Goal: Information Seeking & Learning: Check status

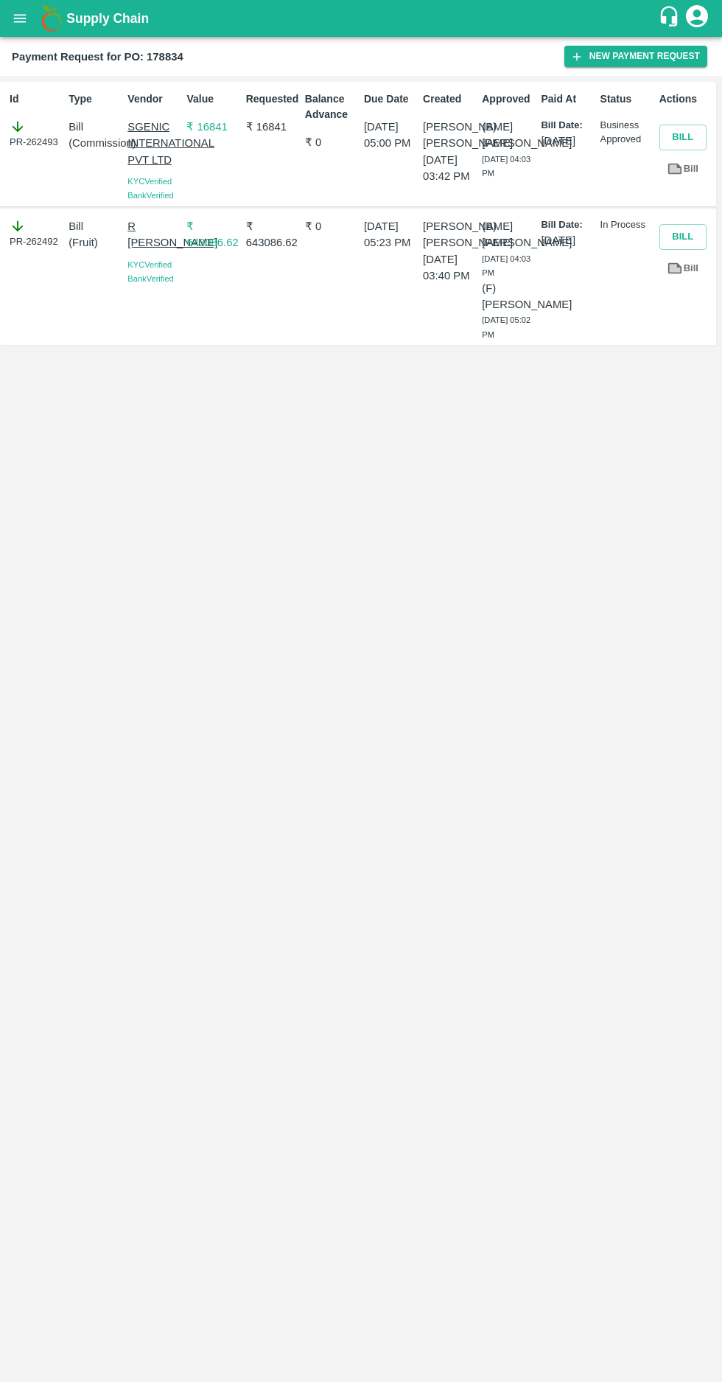
click at [19, 18] on icon "open drawer" at bounding box center [20, 18] width 13 height 8
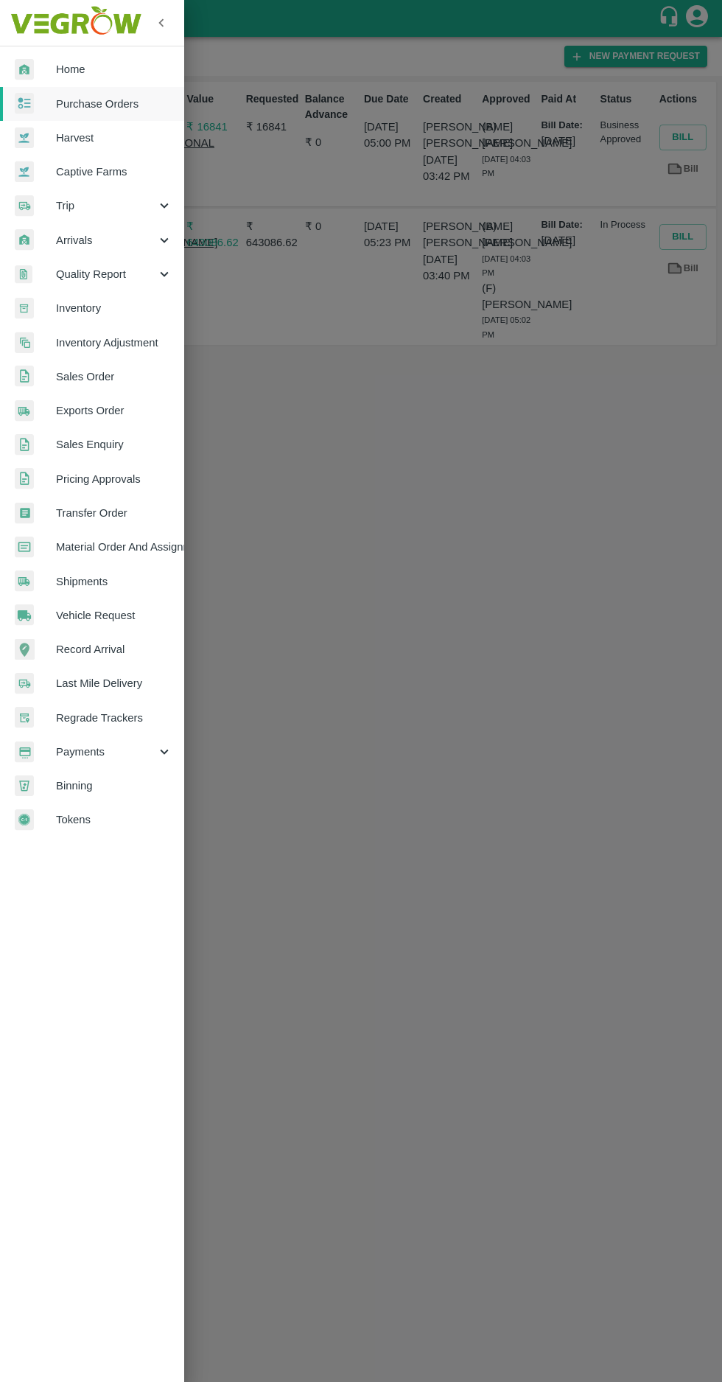
click at [97, 103] on span "Purchase Orders" at bounding box center [114, 104] width 116 height 16
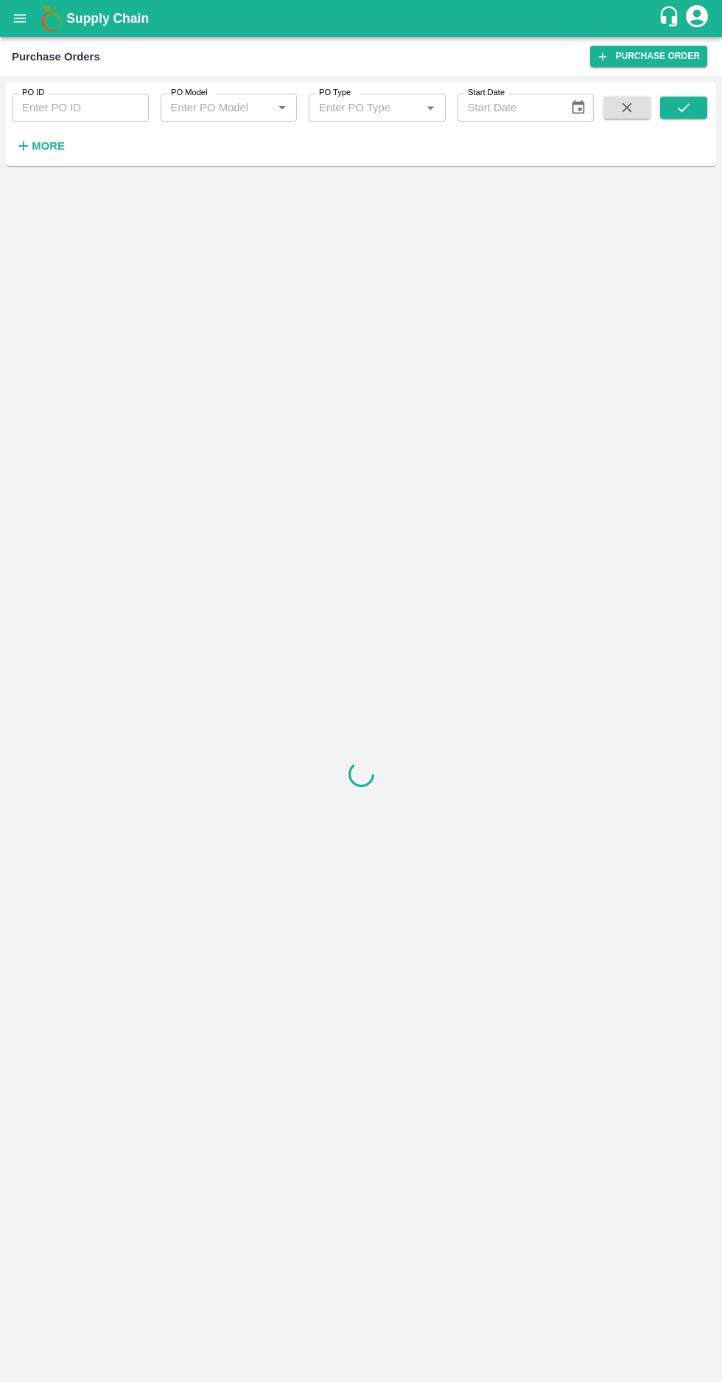
click at [35, 142] on strong "More" at bounding box center [48, 146] width 33 height 12
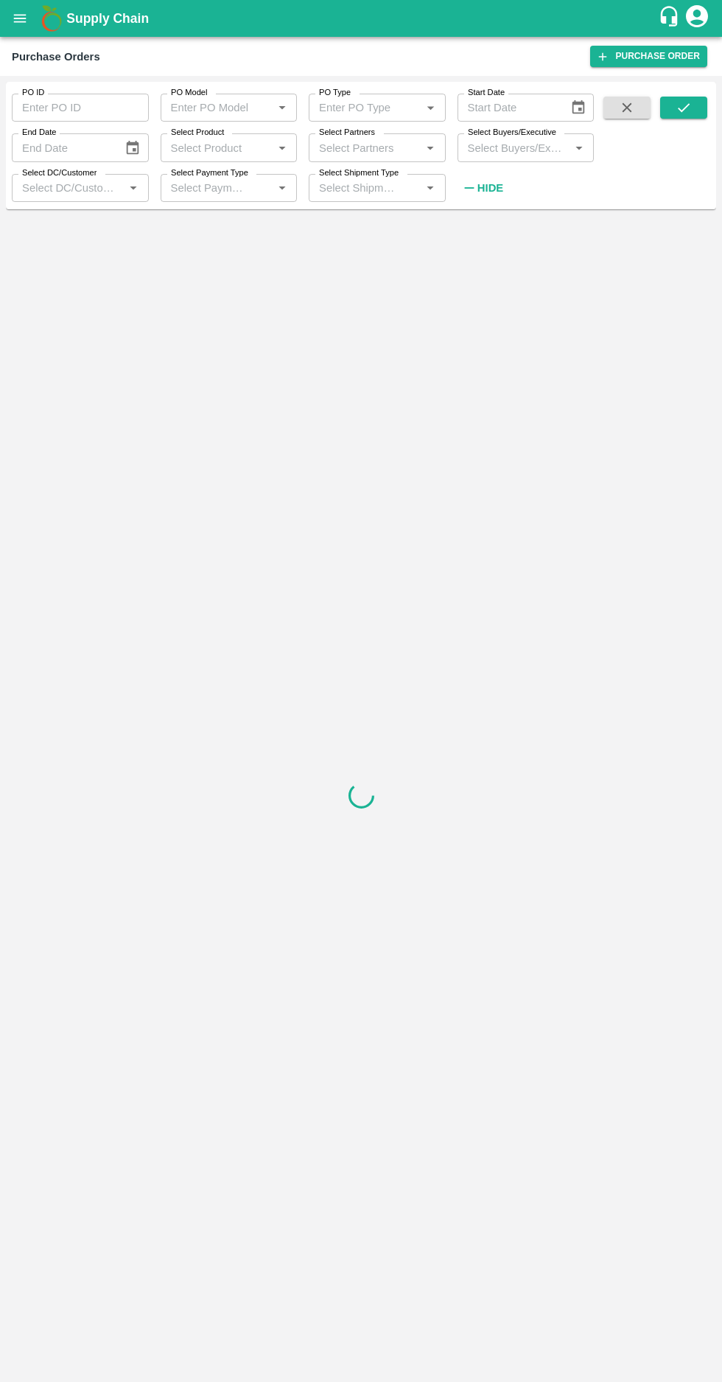
click at [499, 137] on label "Select Buyers/Executive" at bounding box center [512, 133] width 88 height 12
click at [499, 138] on input "Select Buyers/Executive" at bounding box center [514, 147] width 104 height 19
type input "afza"
click at [481, 227] on input "checkbox" at bounding box center [489, 223] width 29 height 29
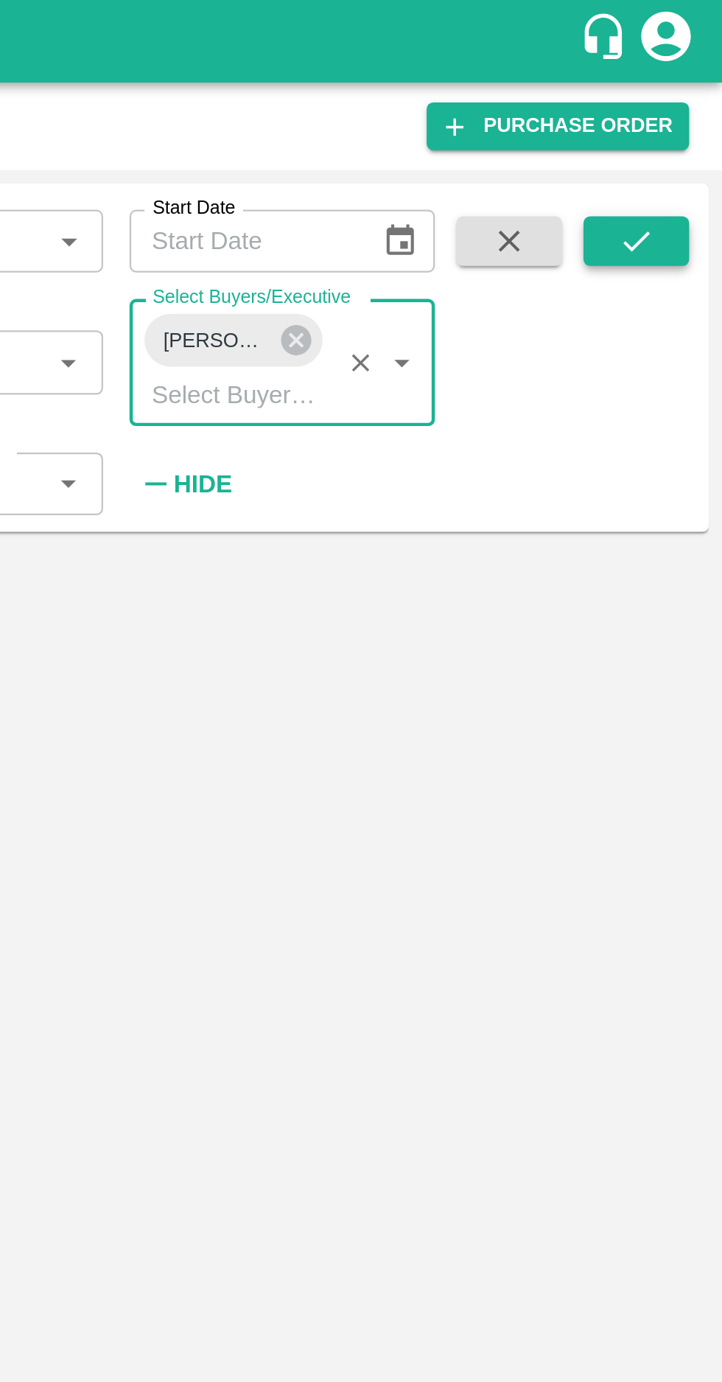
click at [680, 110] on icon "submit" at bounding box center [684, 107] width 12 height 9
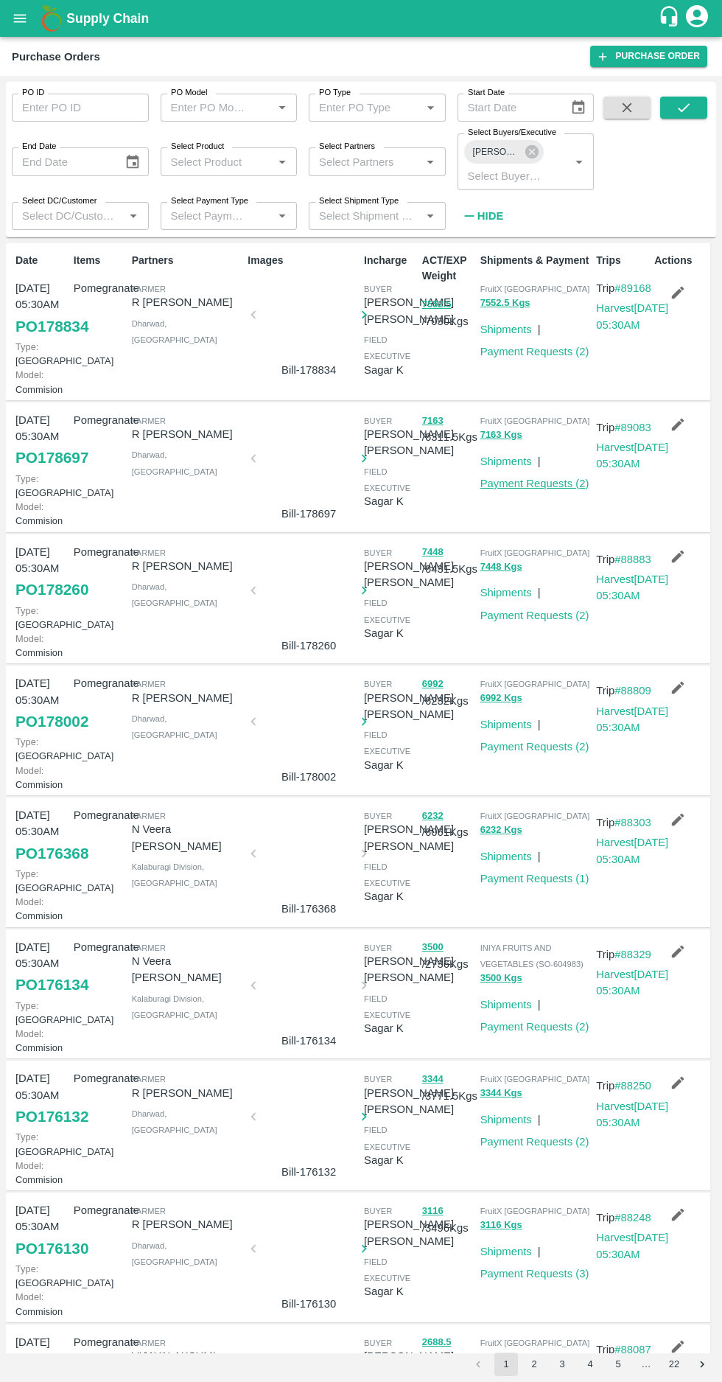
click at [520, 489] on link "Payment Requests ( 2 )" at bounding box center [534, 484] width 109 height 12
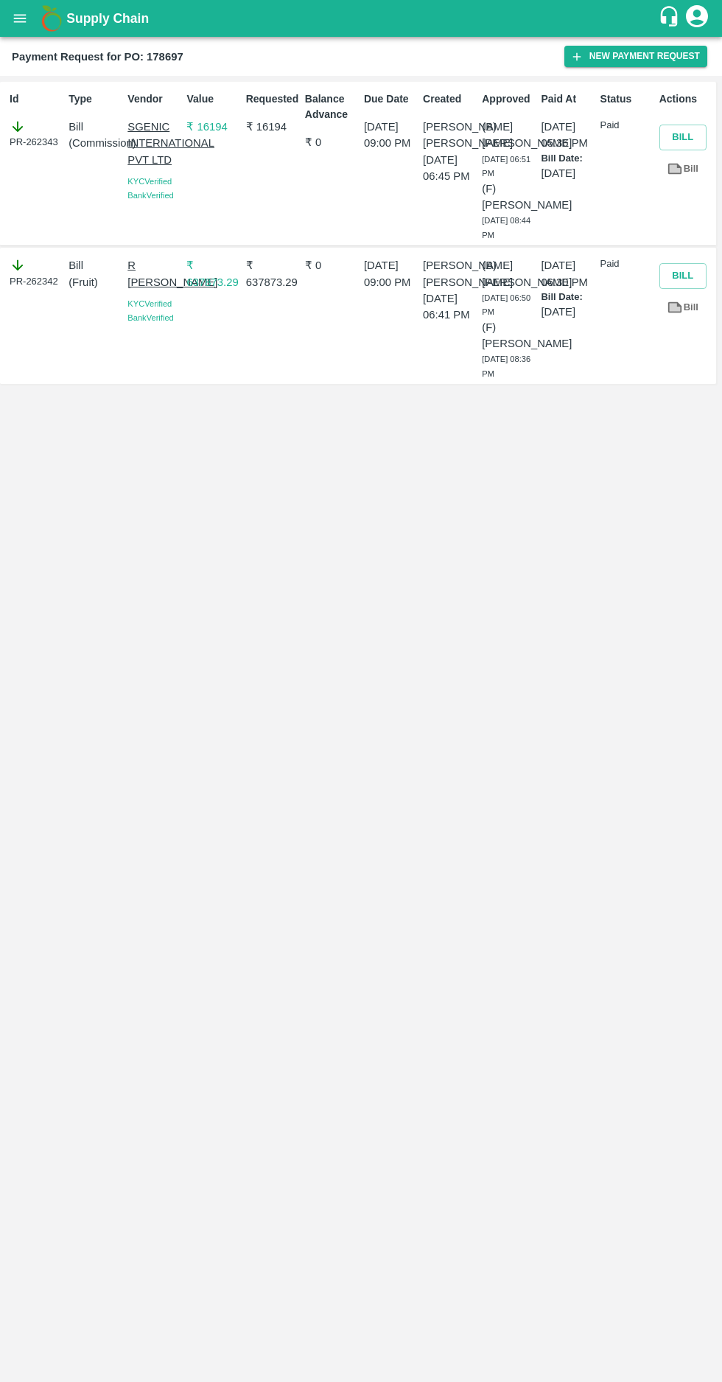
click at [20, 18] on icon "open drawer" at bounding box center [20, 18] width 13 height 8
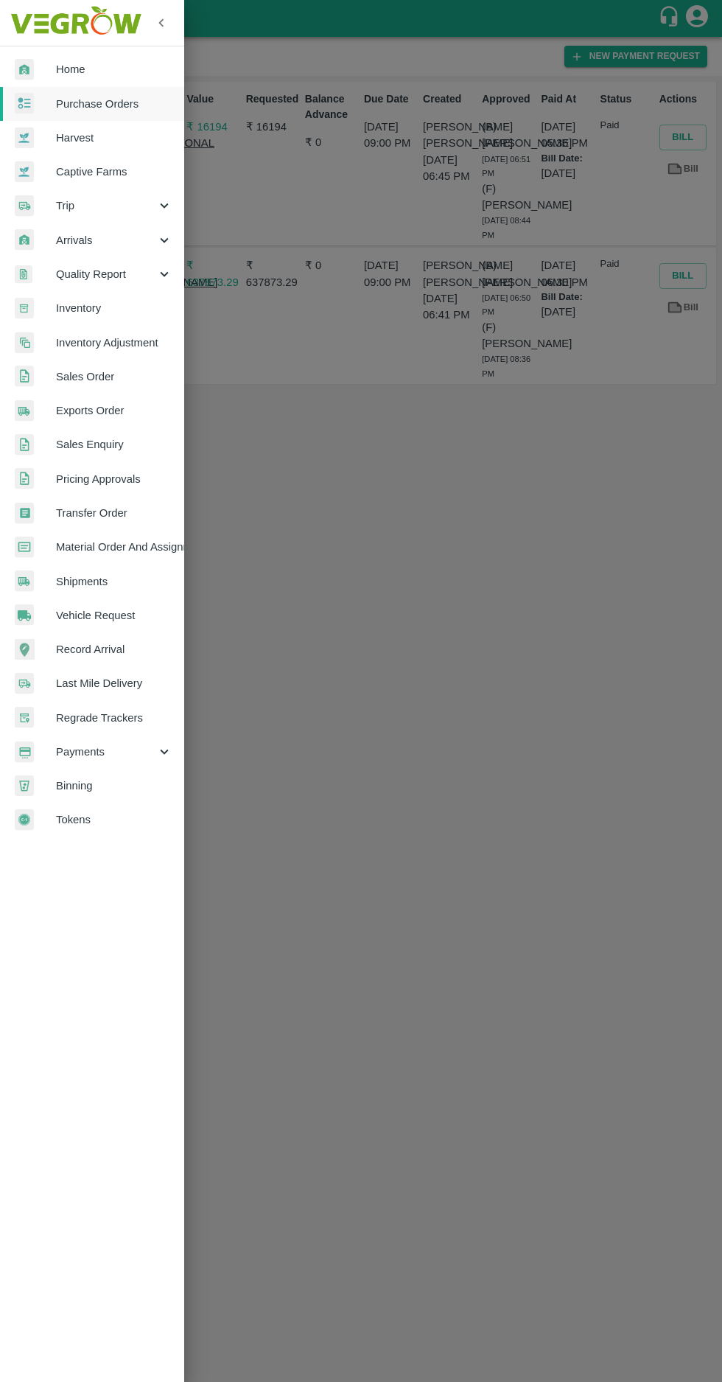
click at [92, 103] on span "Purchase Orders" at bounding box center [114, 104] width 116 height 16
